Goal: Entertainment & Leisure: Consume media (video, audio)

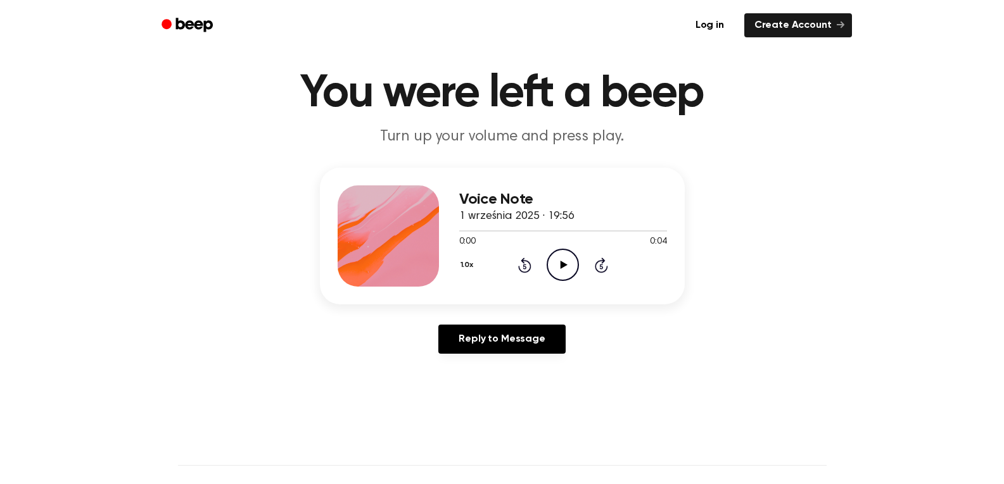
scroll to position [66, 0]
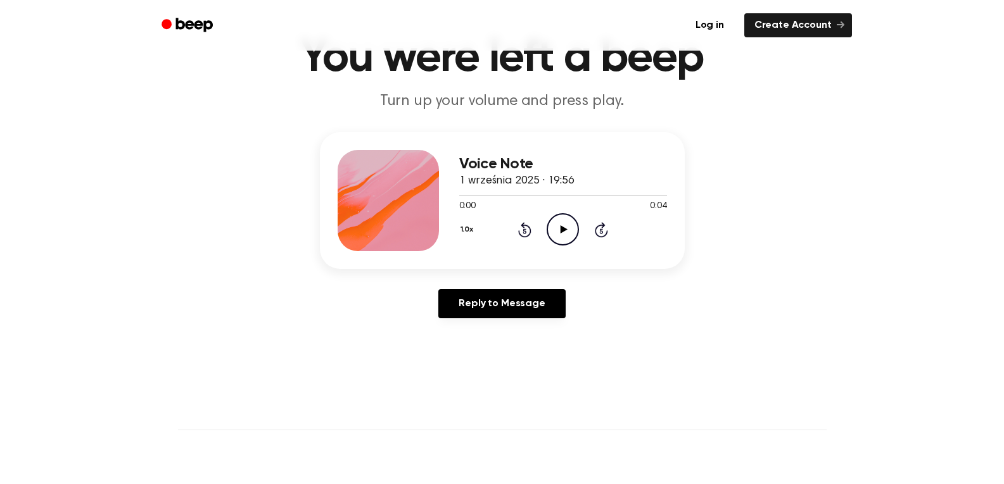
click at [567, 234] on icon at bounding box center [563, 229] width 7 height 8
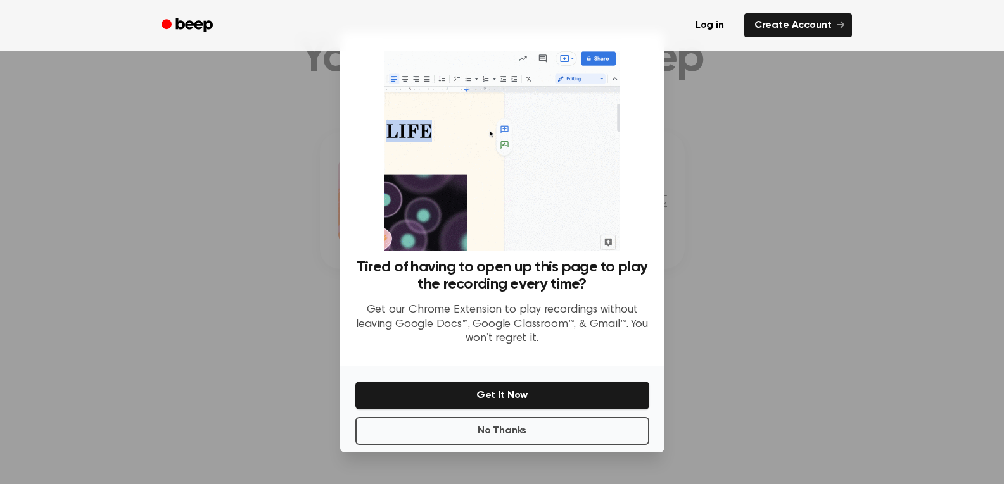
click at [850, 249] on div at bounding box center [502, 242] width 1004 height 484
click at [384, 356] on div "Tired of having to open up this page to play the recording every time? Get our …" at bounding box center [502, 308] width 294 height 98
click at [187, 346] on div at bounding box center [502, 242] width 1004 height 484
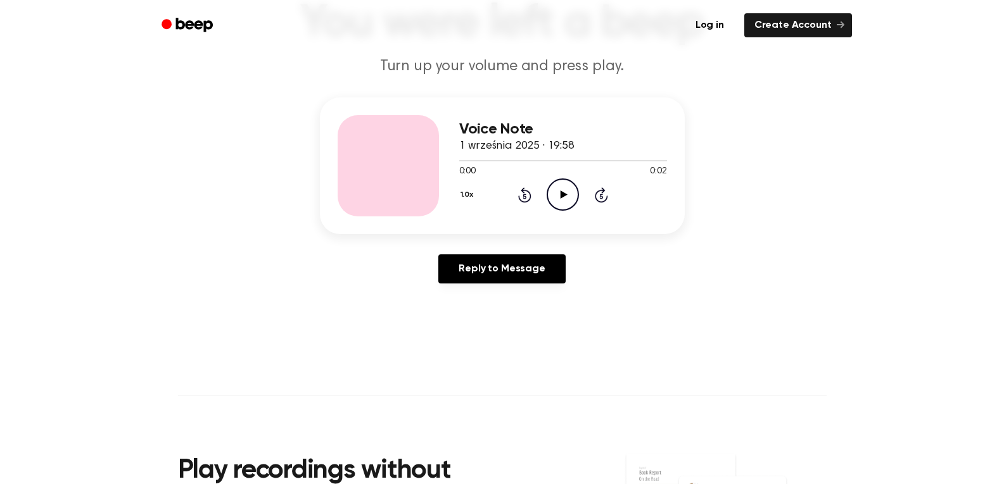
scroll to position [103, 0]
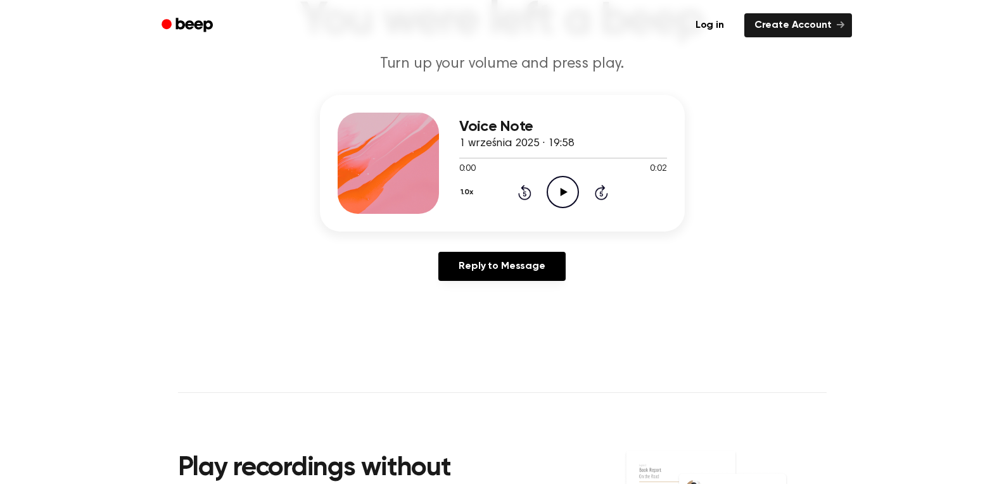
click at [579, 208] on icon "Play Audio" at bounding box center [562, 192] width 32 height 32
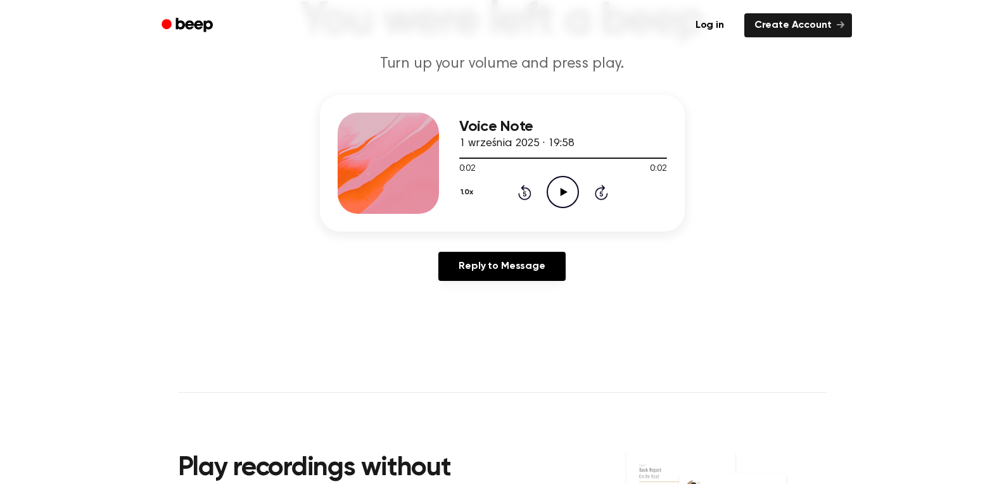
click at [567, 196] on icon at bounding box center [563, 192] width 7 height 8
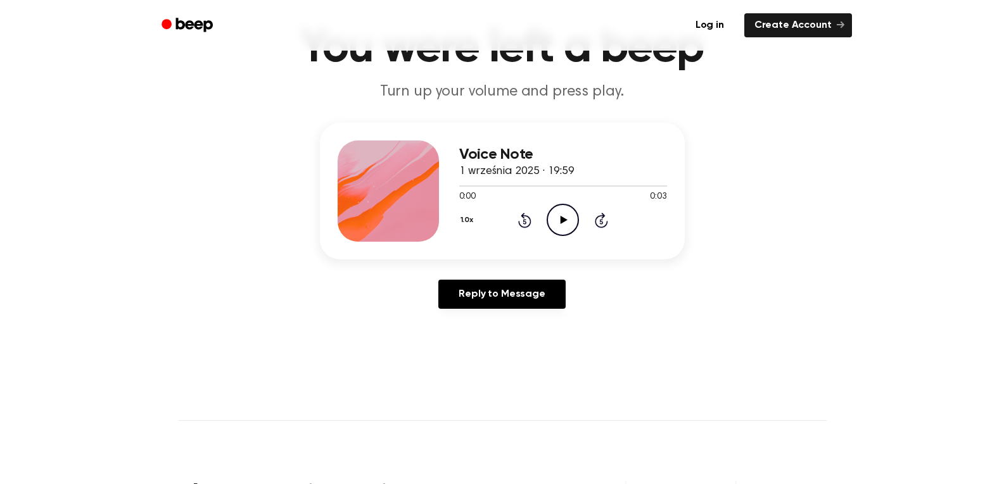
scroll to position [76, 0]
click at [567, 223] on icon at bounding box center [563, 219] width 7 height 8
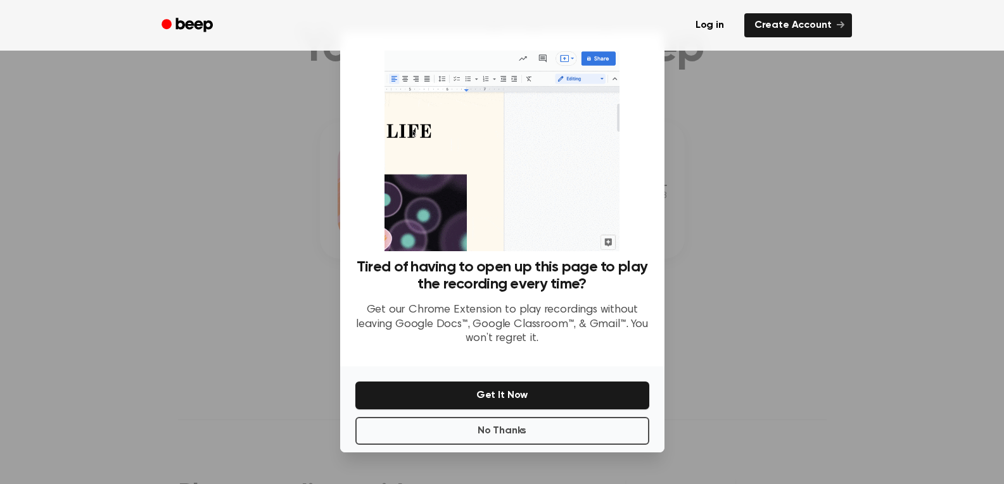
scroll to position [261, 0]
click at [568, 417] on button "No Thanks" at bounding box center [502, 431] width 294 height 28
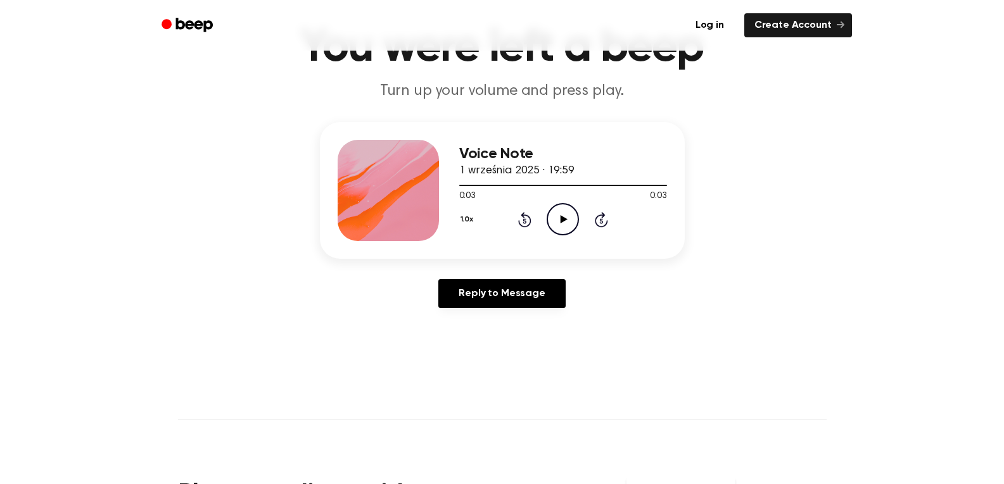
click at [579, 236] on icon "Play Audio" at bounding box center [562, 219] width 32 height 32
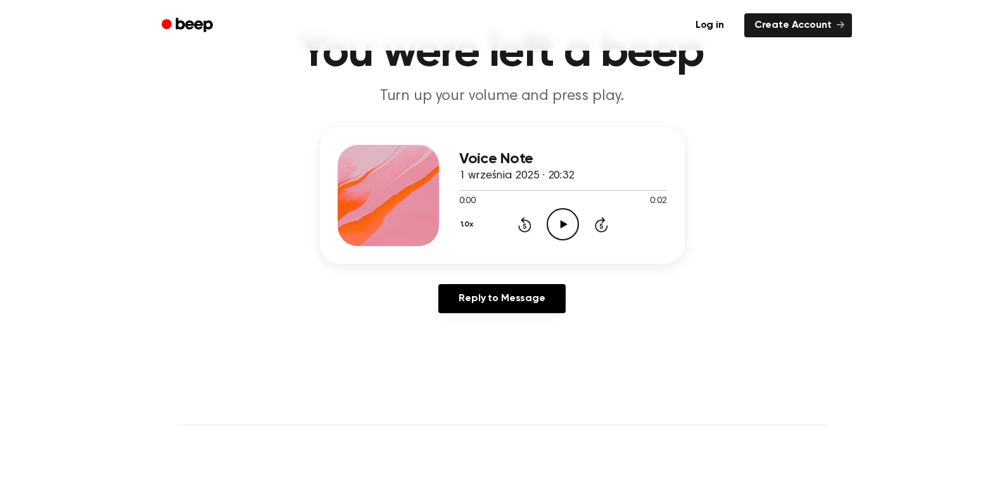
scroll to position [72, 0]
click at [579, 240] on icon "Play Audio" at bounding box center [562, 224] width 32 height 32
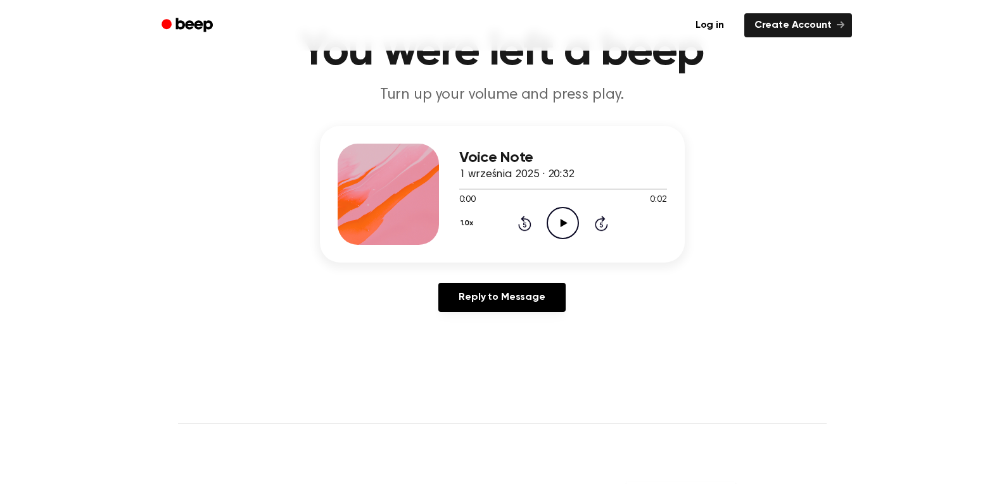
scroll to position [73, 0]
click at [579, 239] on icon "Play Audio" at bounding box center [562, 222] width 32 height 32
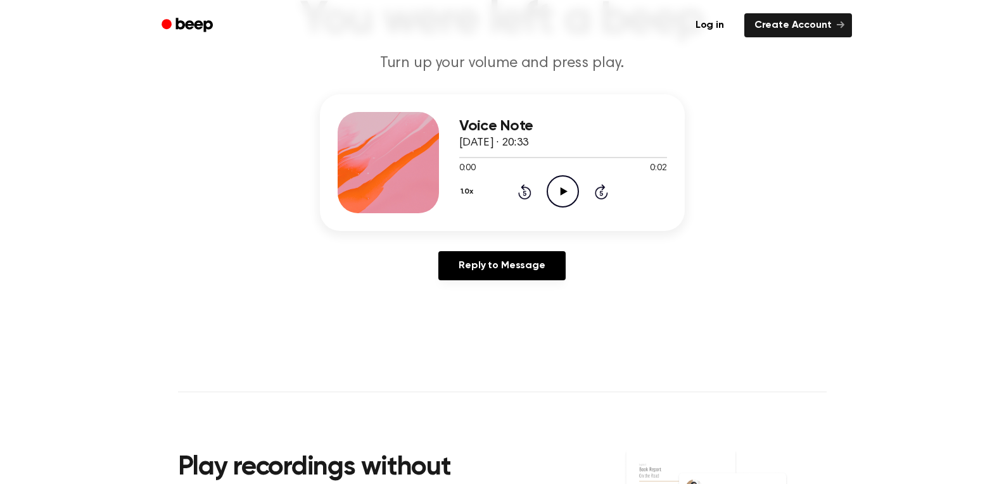
scroll to position [106, 0]
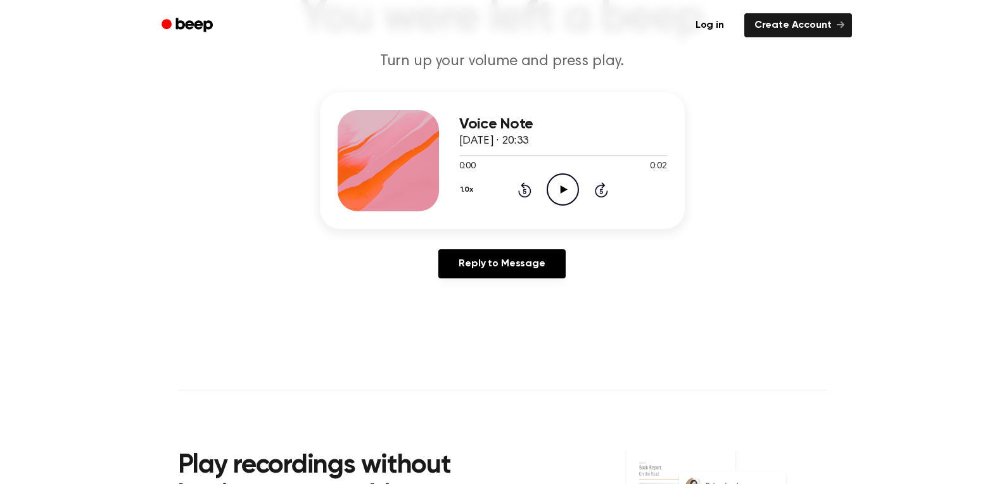
click at [579, 206] on icon "Play Audio" at bounding box center [562, 189] width 32 height 32
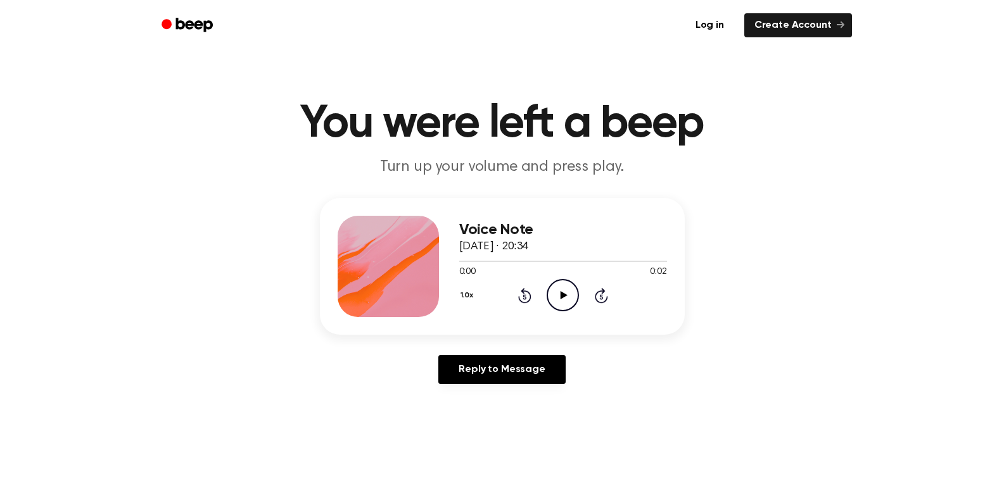
click at [578, 311] on circle at bounding box center [562, 295] width 31 height 31
click at [579, 311] on icon "Play Audio" at bounding box center [562, 295] width 32 height 32
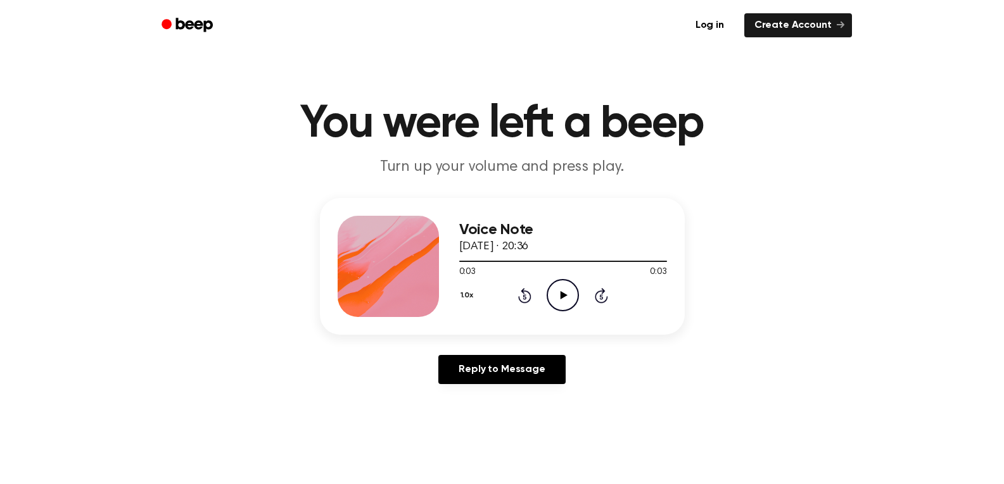
click at [579, 311] on icon "Play Audio" at bounding box center [562, 295] width 32 height 32
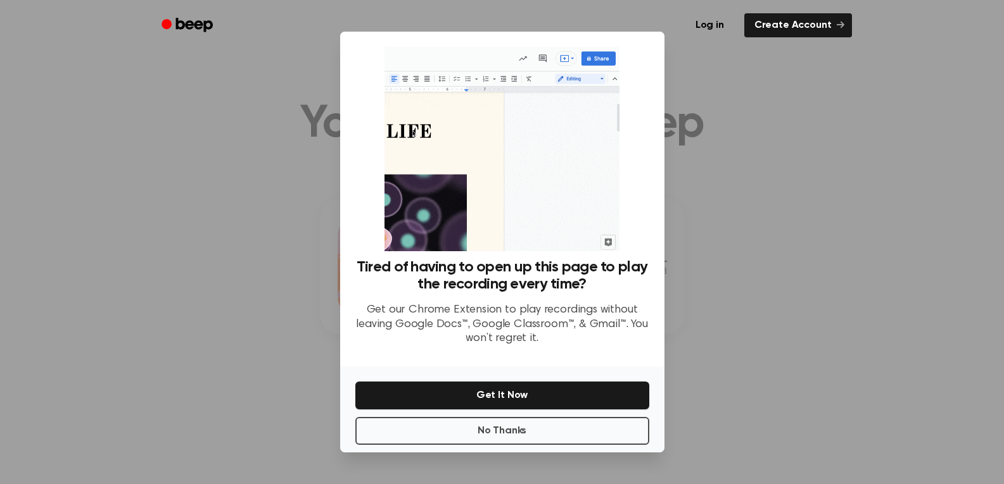
scroll to position [261, 0]
click at [603, 417] on button "No Thanks" at bounding box center [502, 431] width 294 height 28
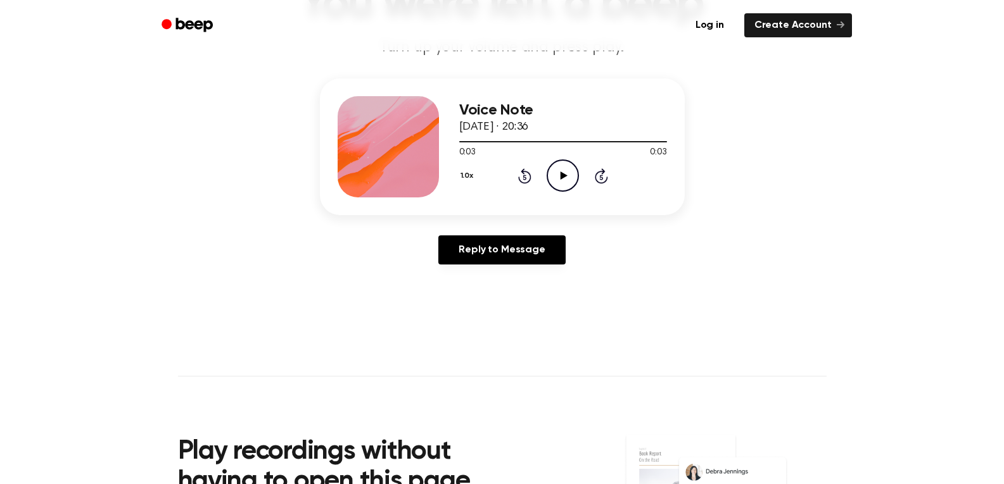
scroll to position [120, 0]
click at [579, 191] on icon "Play Audio" at bounding box center [562, 175] width 32 height 32
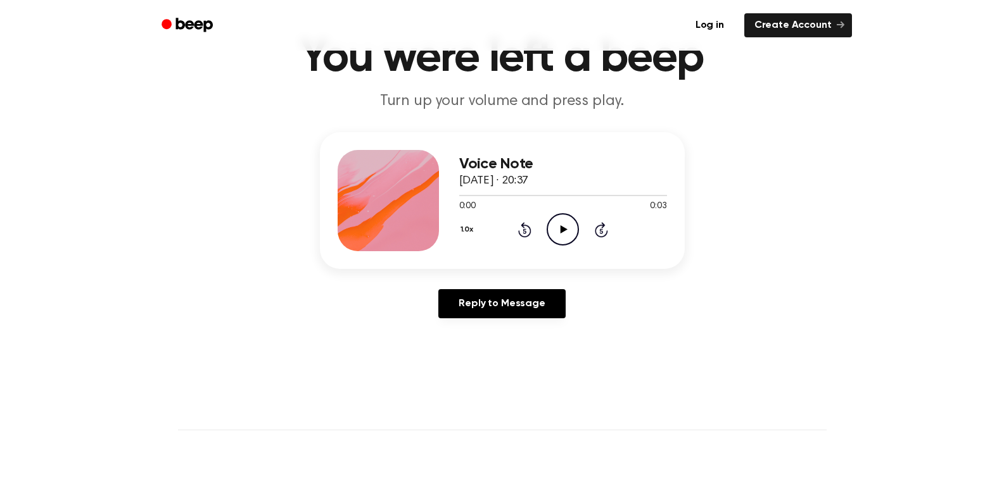
scroll to position [97, 0]
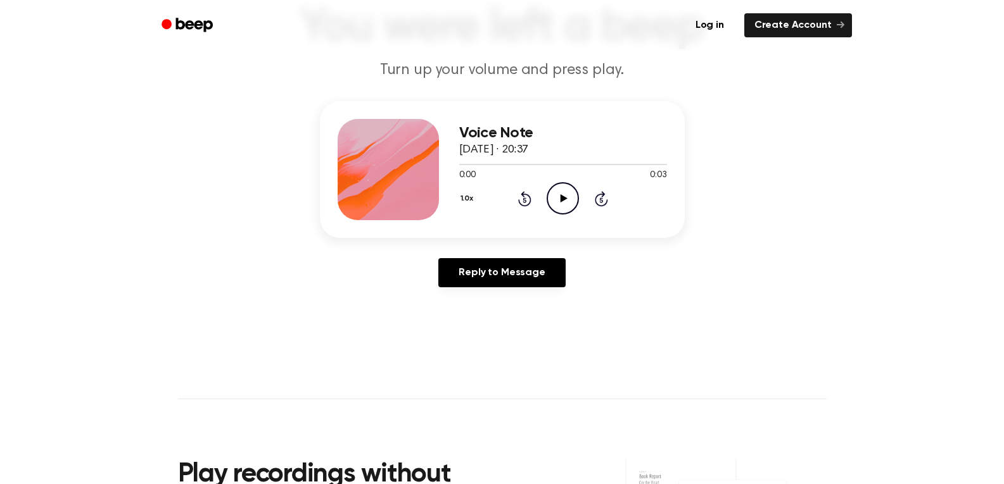
click at [567, 203] on icon at bounding box center [563, 198] width 7 height 8
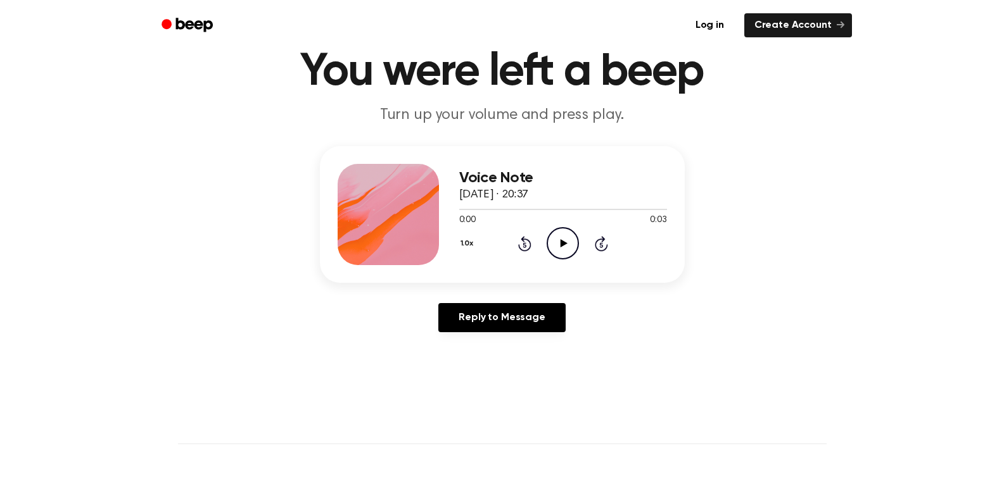
scroll to position [53, 0]
click at [579, 259] on icon "Play Audio" at bounding box center [562, 243] width 32 height 32
click at [579, 259] on icon "Pause Audio" at bounding box center [562, 243] width 32 height 32
click at [579, 259] on icon "Play Audio" at bounding box center [562, 243] width 32 height 32
